Goal: Information Seeking & Learning: Learn about a topic

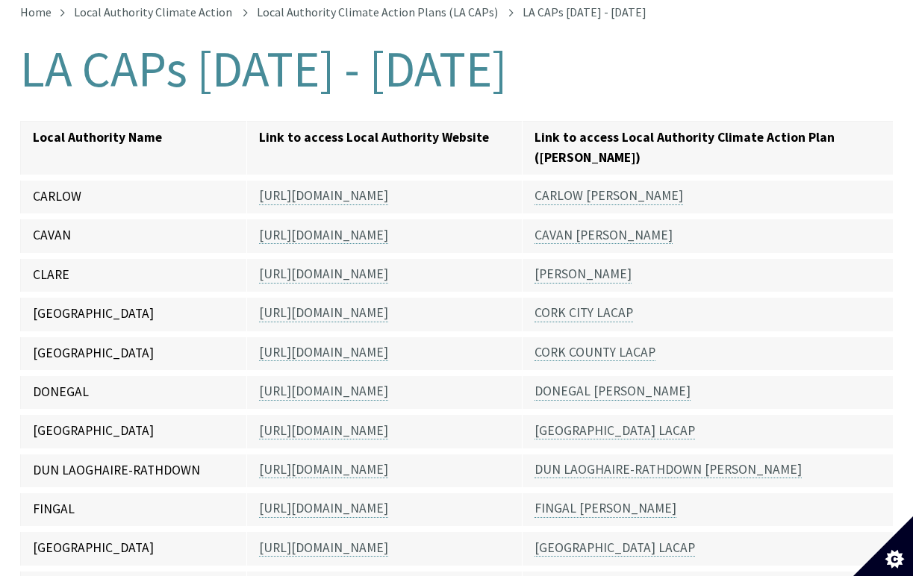
scroll to position [335, 0]
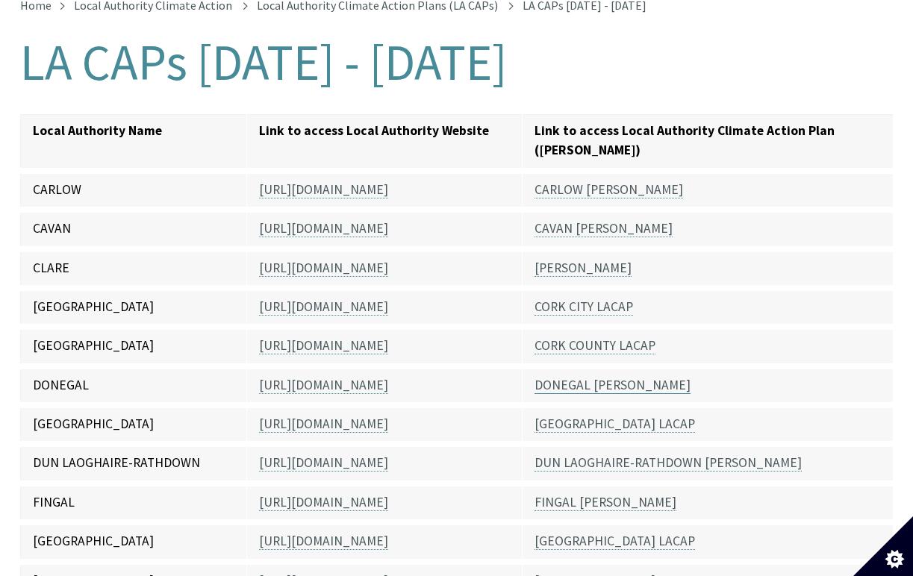
click at [592, 377] on link "DONEGAL [PERSON_NAME]" at bounding box center [613, 385] width 156 height 17
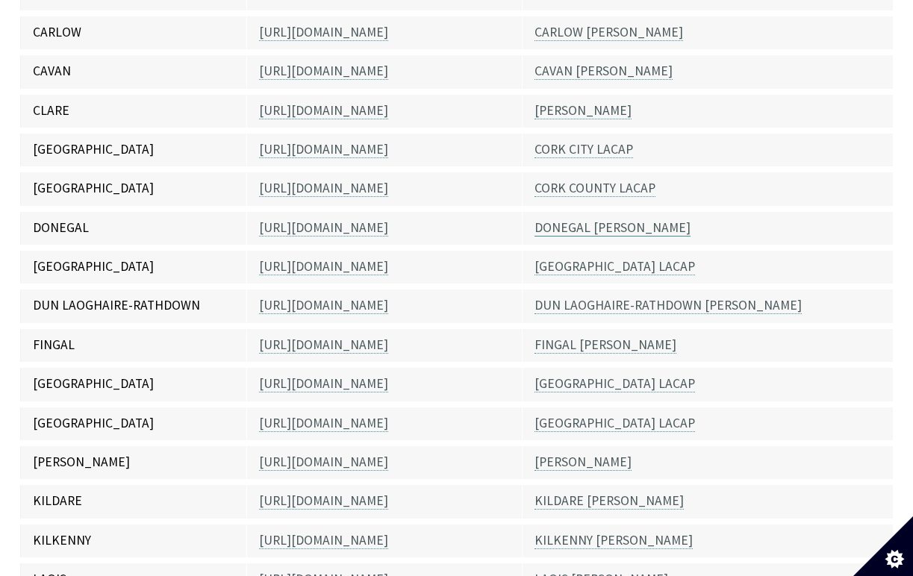
scroll to position [497, 0]
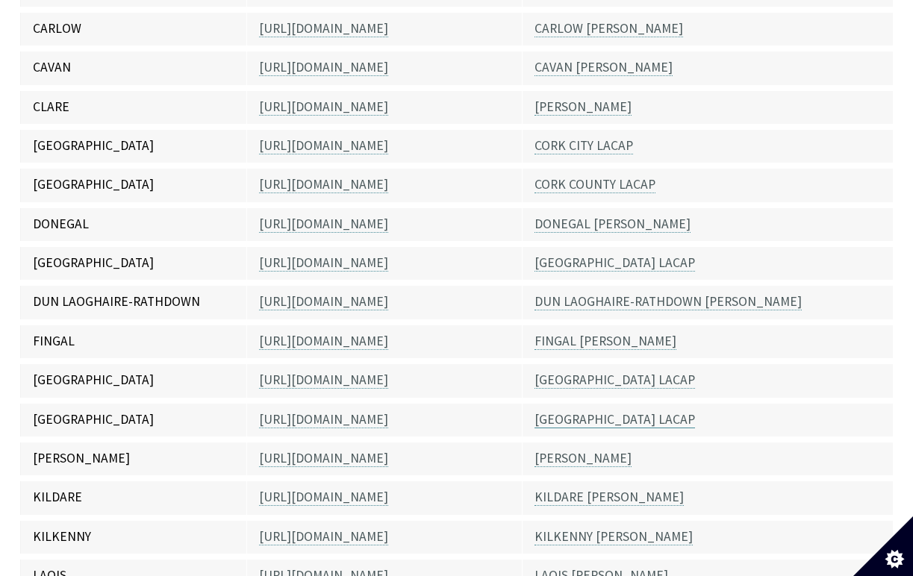
click at [600, 411] on link "[GEOGRAPHIC_DATA] LACAP" at bounding box center [615, 419] width 161 height 17
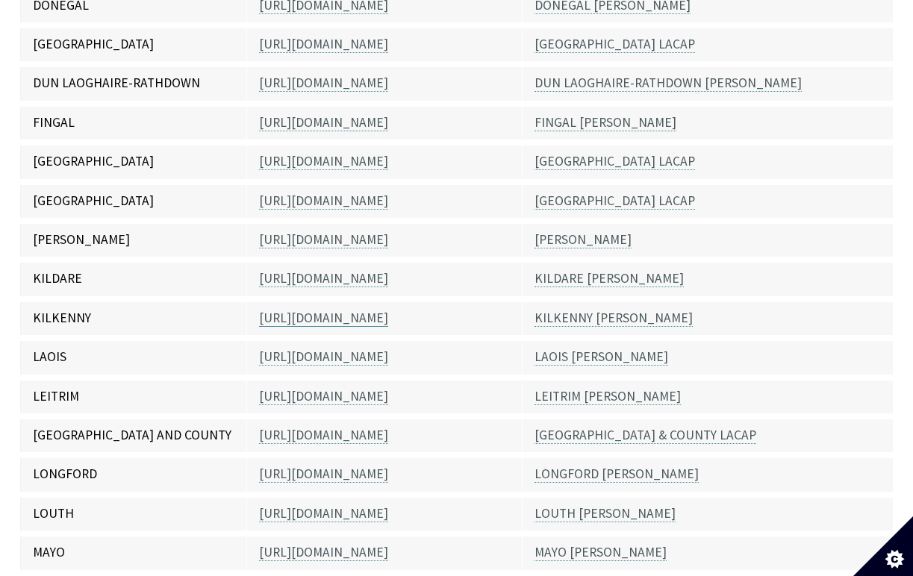
scroll to position [718, 0]
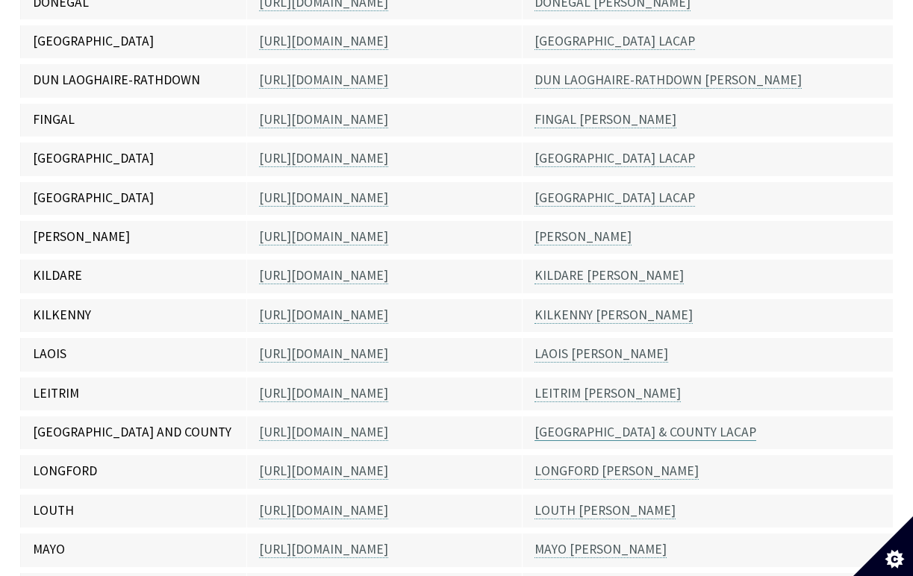
click at [571, 424] on link "[GEOGRAPHIC_DATA] & COUNTY LACAP" at bounding box center [646, 432] width 222 height 17
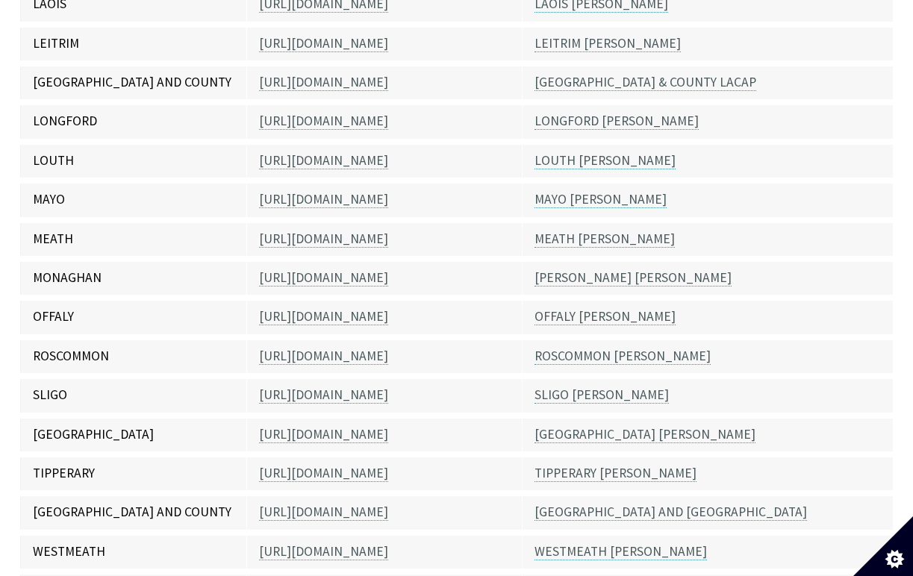
scroll to position [1070, 0]
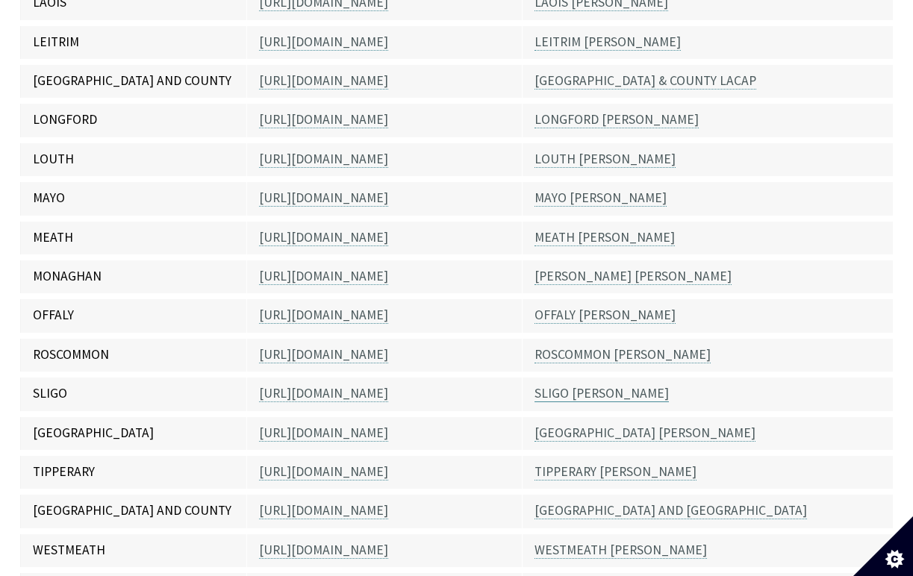
click at [582, 385] on link "SLIGO [PERSON_NAME]" at bounding box center [602, 393] width 134 height 17
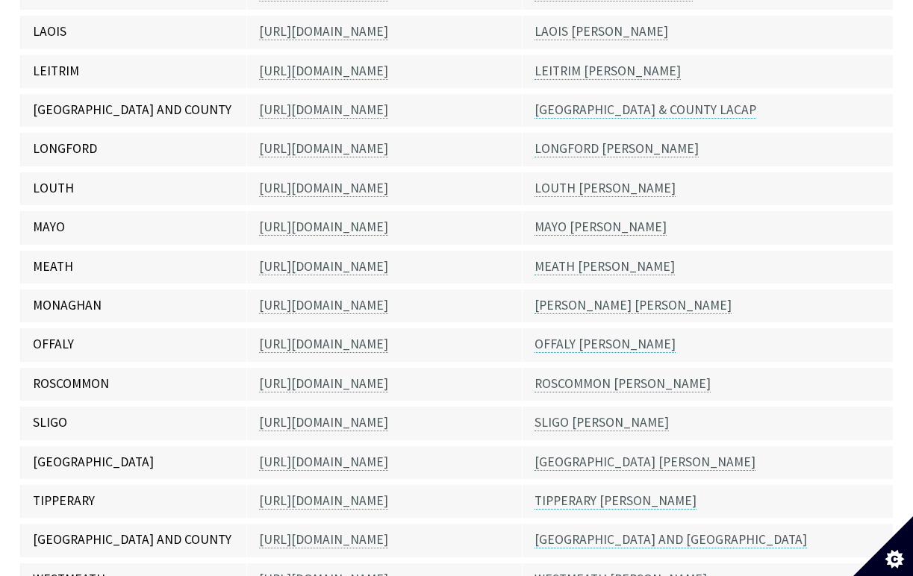
scroll to position [1034, 1]
